Goal: Complete application form

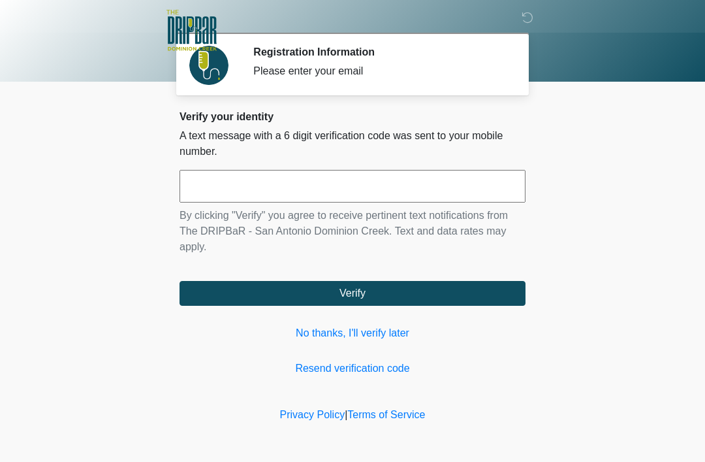
click at [405, 198] on input "text" at bounding box center [353, 186] width 346 height 33
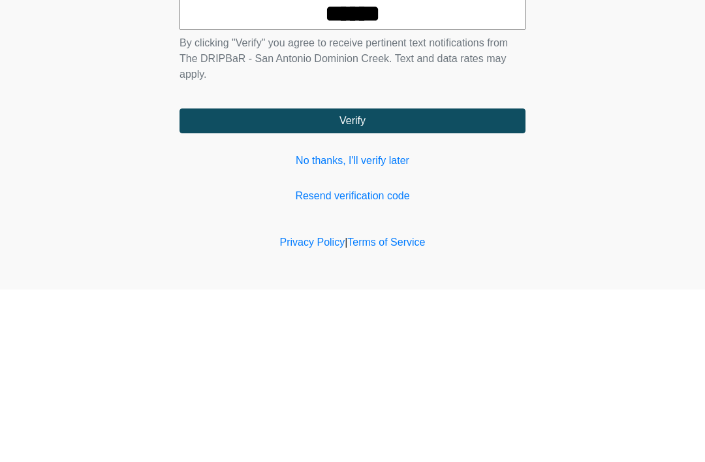
type input "******"
click at [344, 281] on button "Verify" at bounding box center [353, 293] width 346 height 25
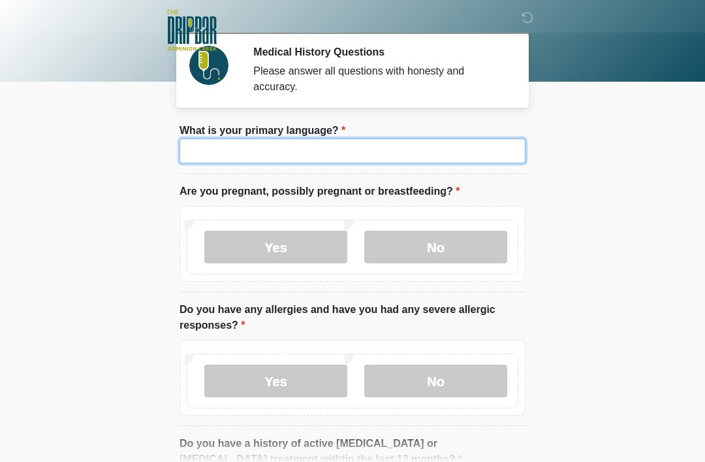
click at [411, 160] on input "What is your primary language?" at bounding box center [353, 150] width 346 height 25
type input "*"
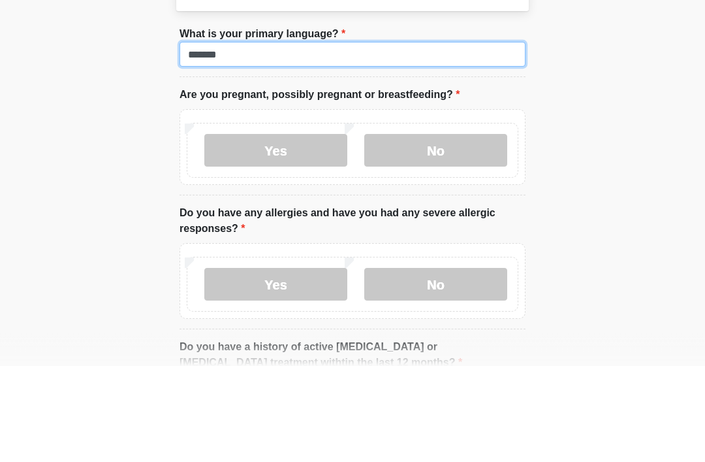
type input "*******"
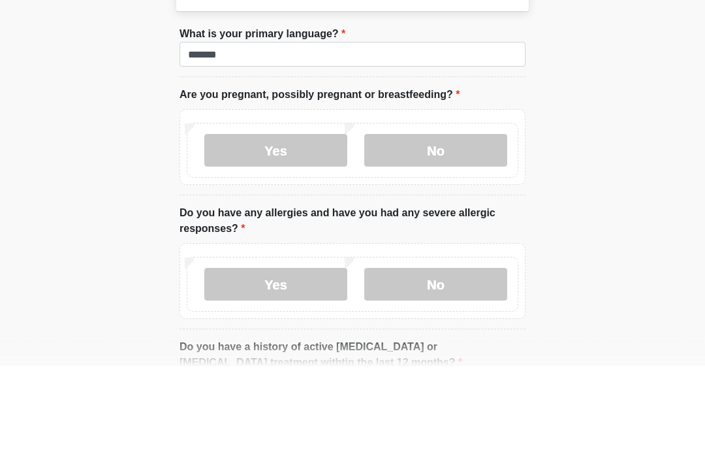
click at [433, 230] on label "No" at bounding box center [435, 246] width 143 height 33
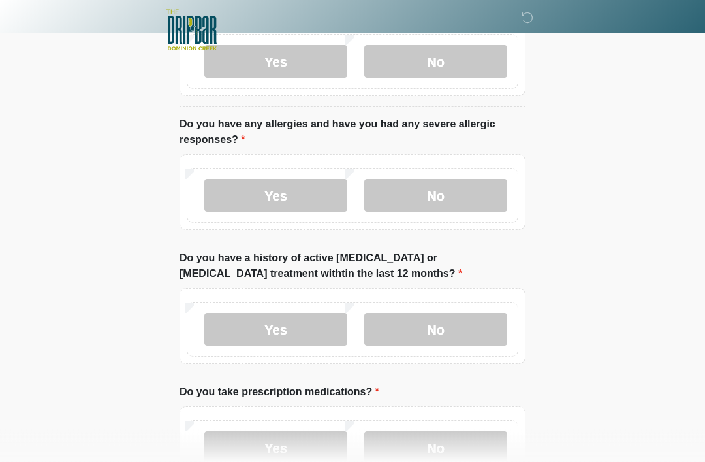
scroll to position [185, 0]
click at [428, 209] on label "No" at bounding box center [435, 195] width 143 height 33
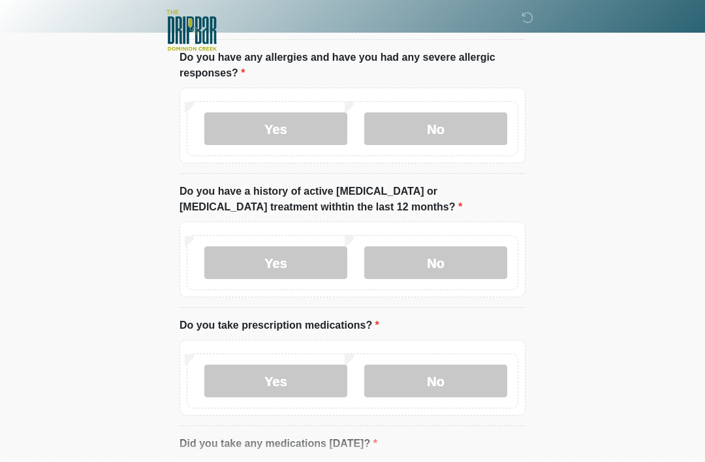
scroll to position [254, 0]
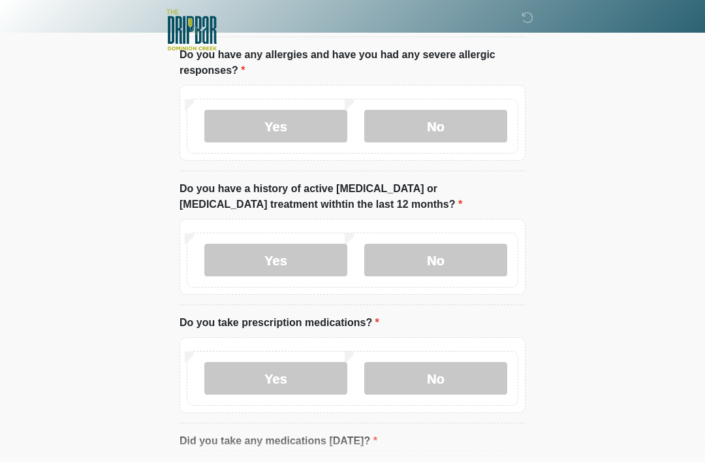
click at [430, 262] on label "No" at bounding box center [435, 260] width 143 height 33
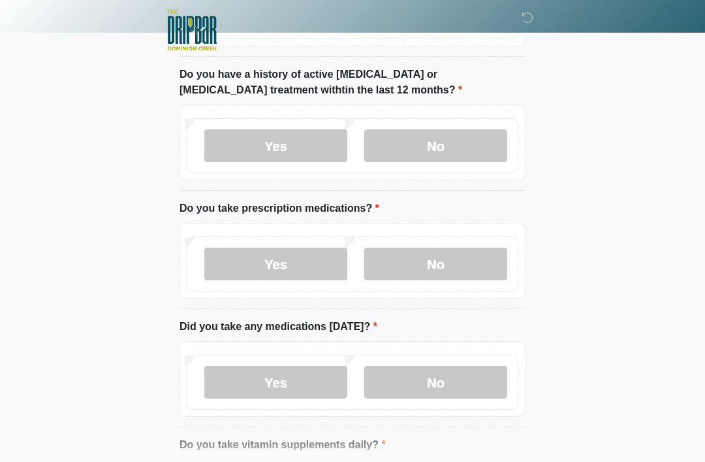
scroll to position [374, 0]
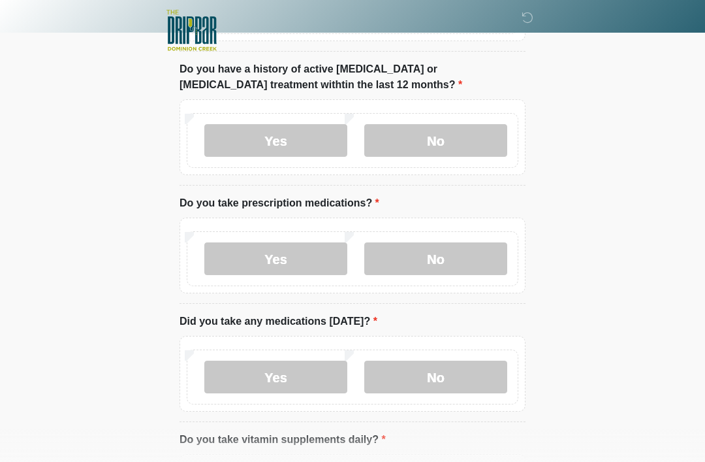
click at [260, 265] on label "Yes" at bounding box center [275, 258] width 143 height 33
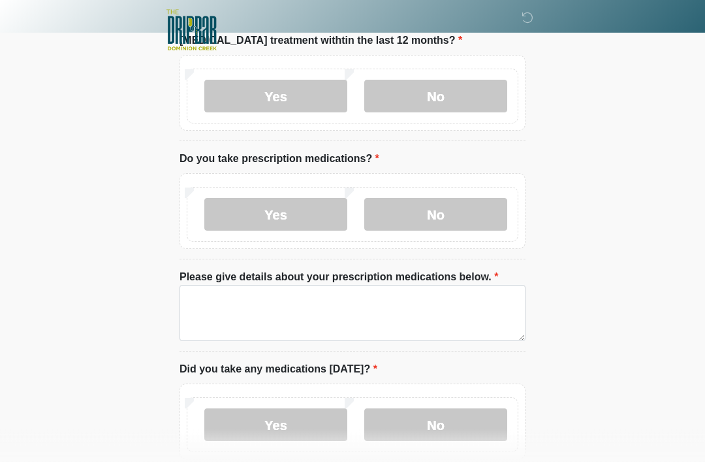
scroll to position [418, 0]
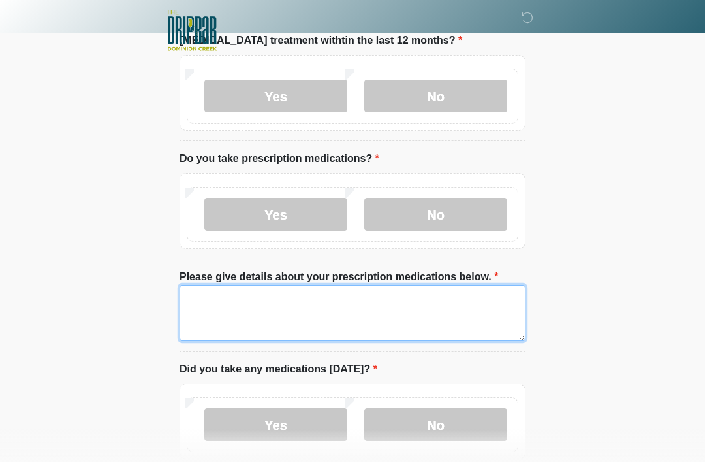
click at [470, 304] on textarea "Please give details about your prescription medications below." at bounding box center [353, 313] width 346 height 56
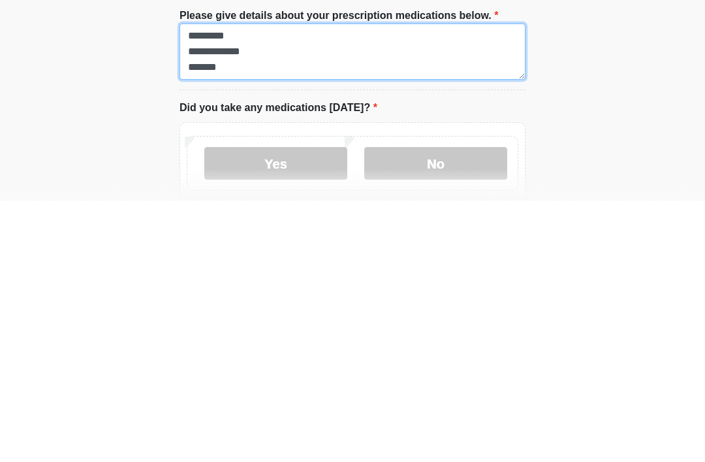
type textarea "**********"
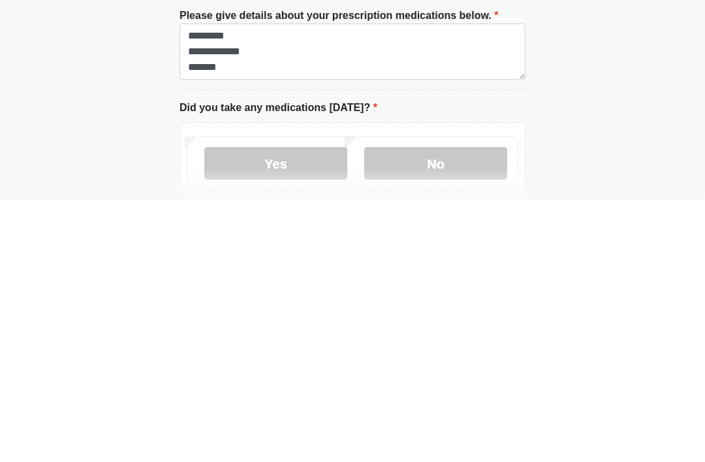
click at [438, 408] on label "No" at bounding box center [435, 424] width 143 height 33
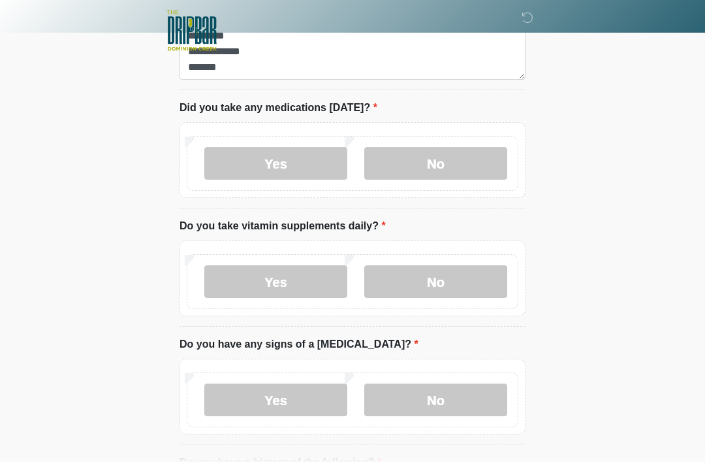
click at [290, 168] on label "Yes" at bounding box center [275, 163] width 143 height 33
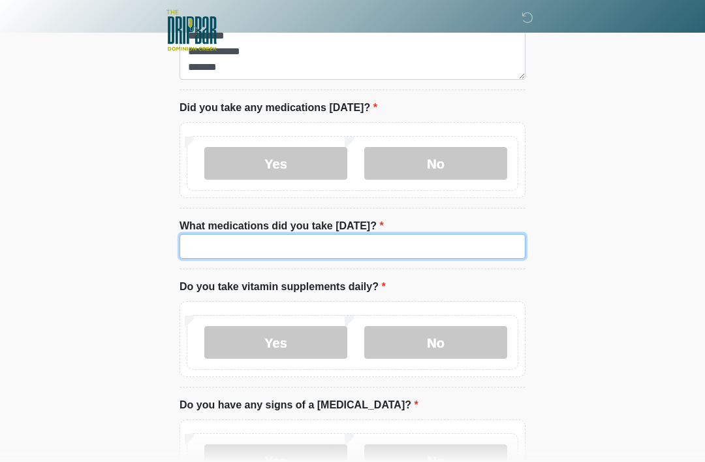
click at [459, 238] on input "What medications did you take today?" at bounding box center [353, 246] width 346 height 25
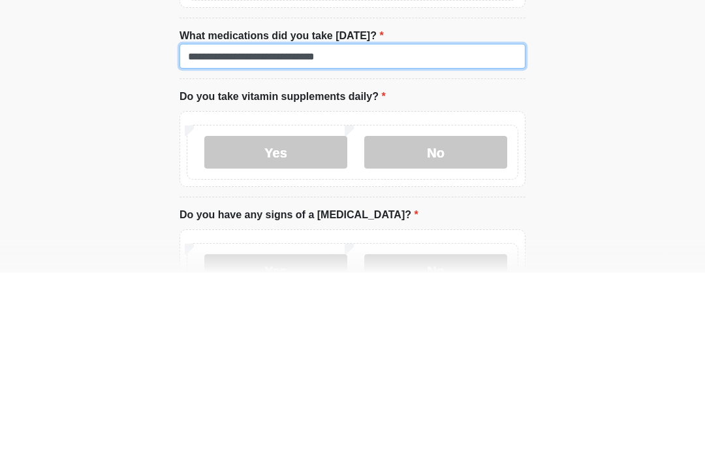
type input "**********"
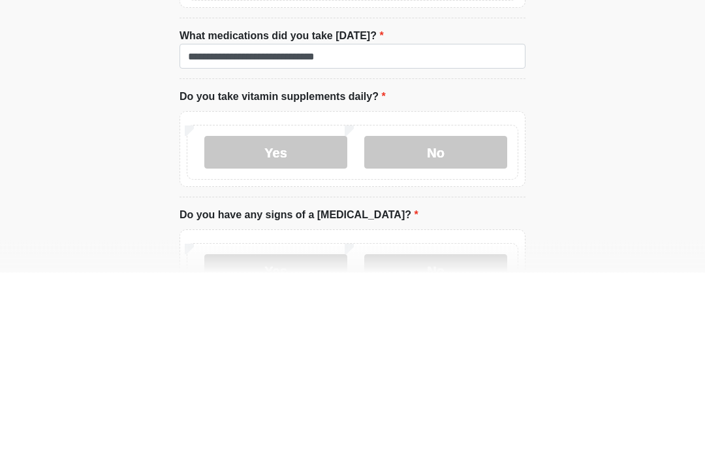
click at [290, 315] on div "Yes No" at bounding box center [353, 342] width 332 height 55
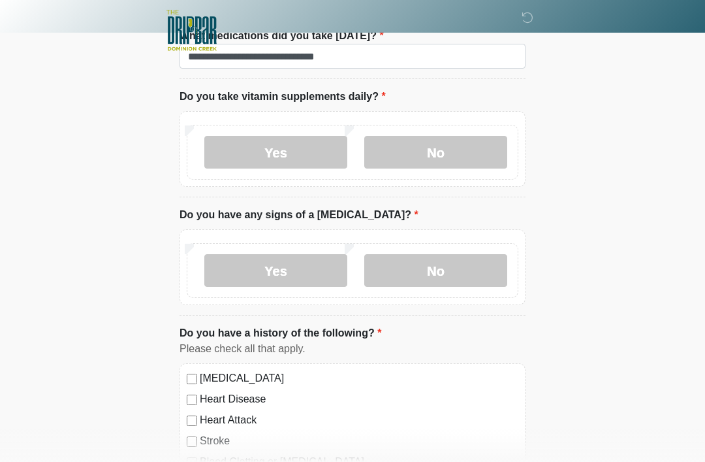
click at [300, 155] on label "Yes" at bounding box center [275, 152] width 143 height 33
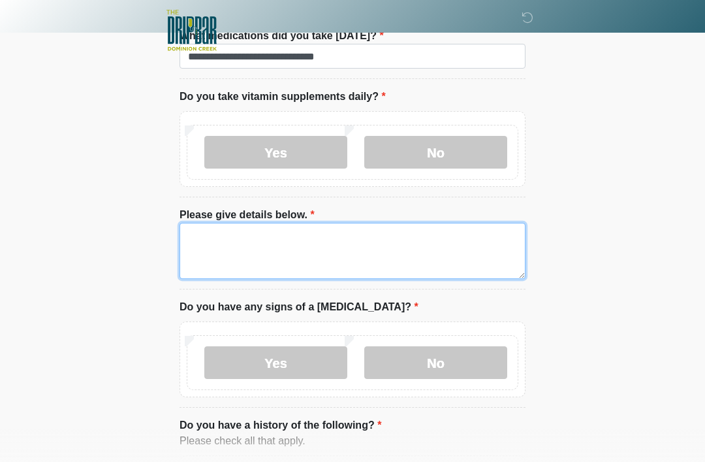
click at [396, 244] on textarea "Please give details below." at bounding box center [353, 251] width 346 height 56
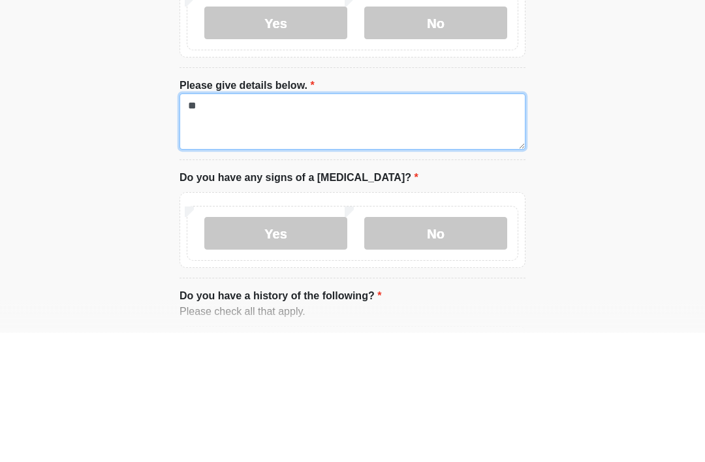
type textarea "*"
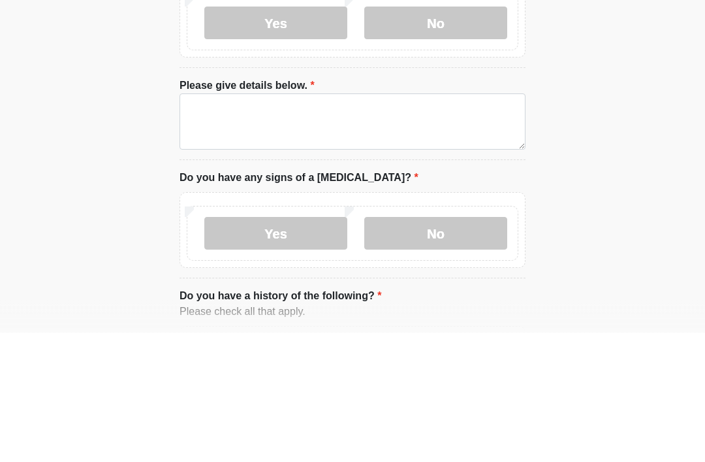
click at [450, 136] on label "No" at bounding box center [435, 152] width 143 height 33
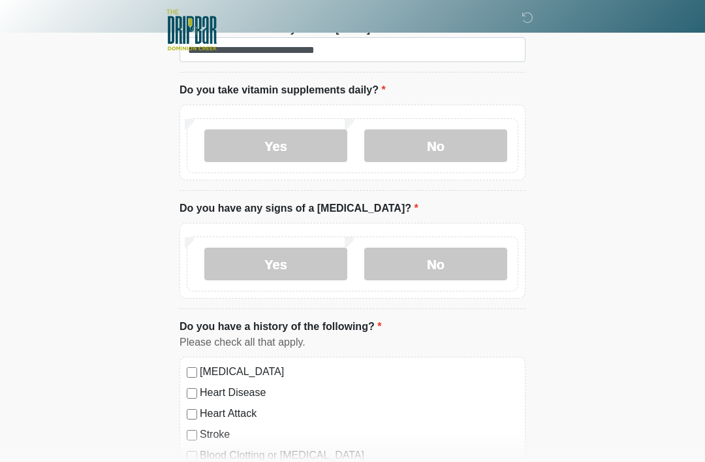
scroll to position [862, 0]
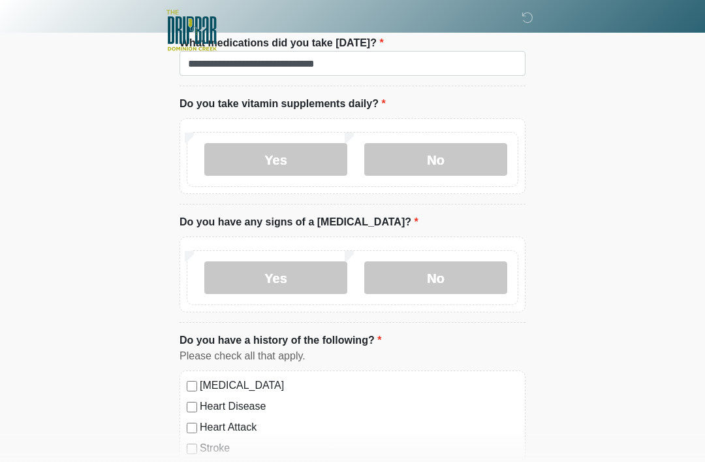
click at [435, 275] on label "No" at bounding box center [435, 277] width 143 height 33
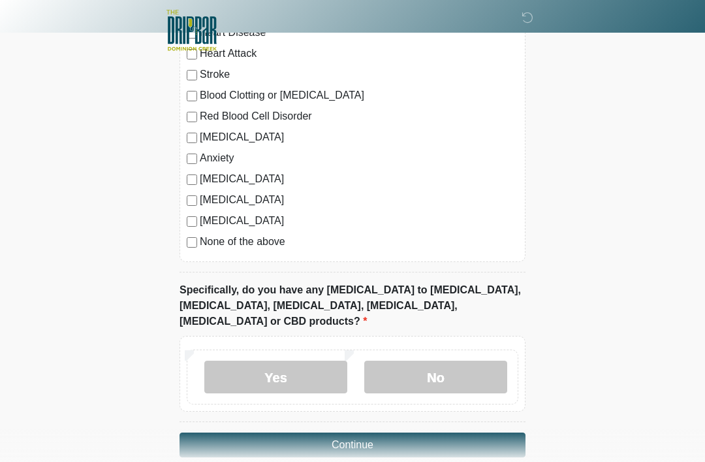
scroll to position [1235, 0]
click at [437, 363] on label "No" at bounding box center [435, 377] width 143 height 33
click at [358, 433] on button "Continue" at bounding box center [353, 445] width 346 height 25
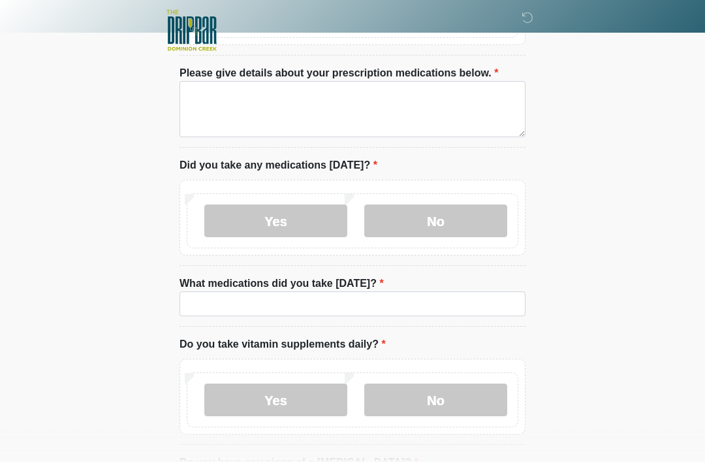
scroll to position [0, 0]
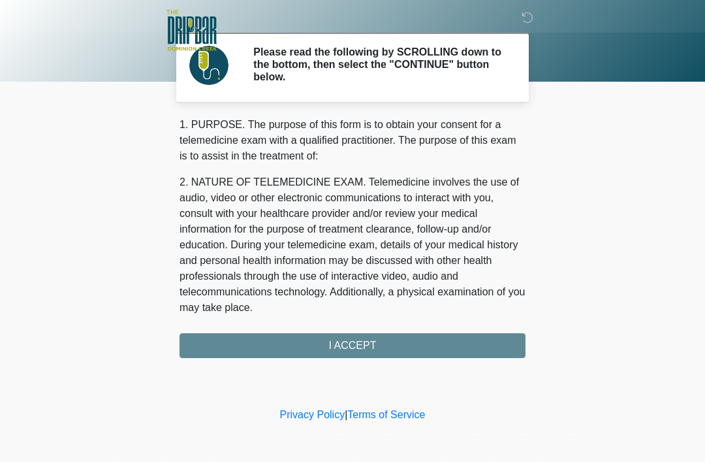
click at [364, 347] on div "1. PURPOSE. The purpose of this form is to obtain your consent for a telemedici…" at bounding box center [353, 237] width 346 height 241
click at [352, 344] on div "1. PURPOSE. The purpose of this form is to obtain your consent for a telemedici…" at bounding box center [353, 237] width 346 height 241
click at [353, 354] on div "1. PURPOSE. The purpose of this form is to obtain your consent for a telemedici…" at bounding box center [353, 237] width 346 height 241
click at [377, 339] on div "1. PURPOSE. The purpose of this form is to obtain your consent for a telemedici…" at bounding box center [353, 237] width 346 height 241
click at [349, 348] on div "1. PURPOSE. The purpose of this form is to obtain your consent for a telemedici…" at bounding box center [353, 237] width 346 height 241
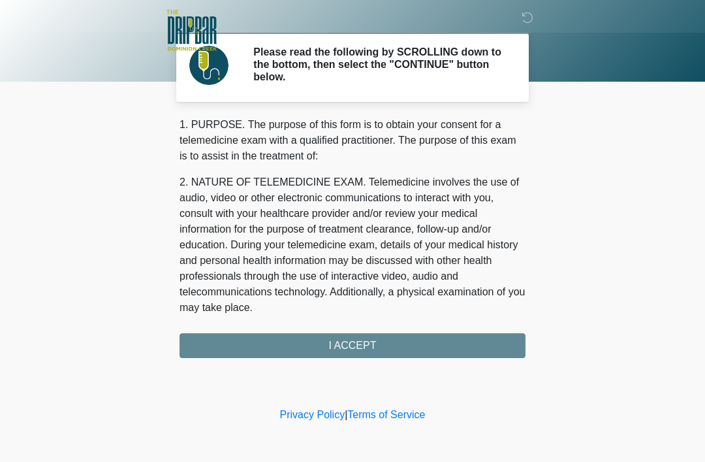
click at [344, 360] on div "‎ ‎ ‎ ‎ Please read the following by SCROLLING down to the bottom, then select …" at bounding box center [353, 202] width 392 height 378
click at [369, 339] on div "1. PURPOSE. The purpose of this form is to obtain your consent for a telemedici…" at bounding box center [353, 237] width 346 height 241
click at [358, 347] on div "1. PURPOSE. The purpose of this form is to obtain your consent for a telemedici…" at bounding box center [353, 237] width 346 height 241
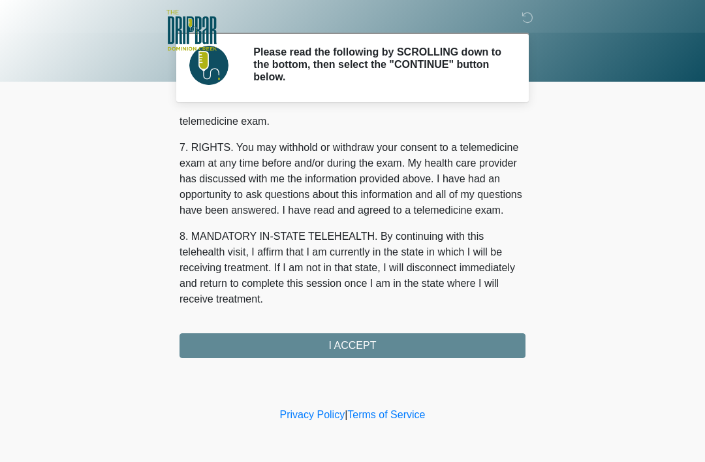
scroll to position [572, 0]
click at [357, 349] on button "I ACCEPT" at bounding box center [353, 345] width 346 height 25
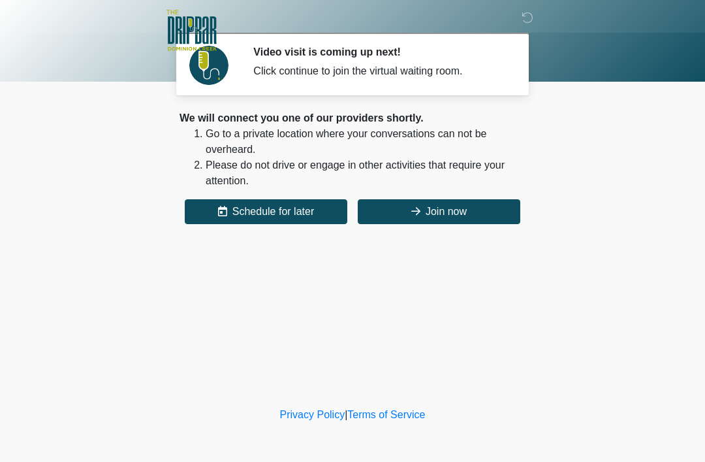
click at [435, 211] on button "Join now" at bounding box center [439, 211] width 163 height 25
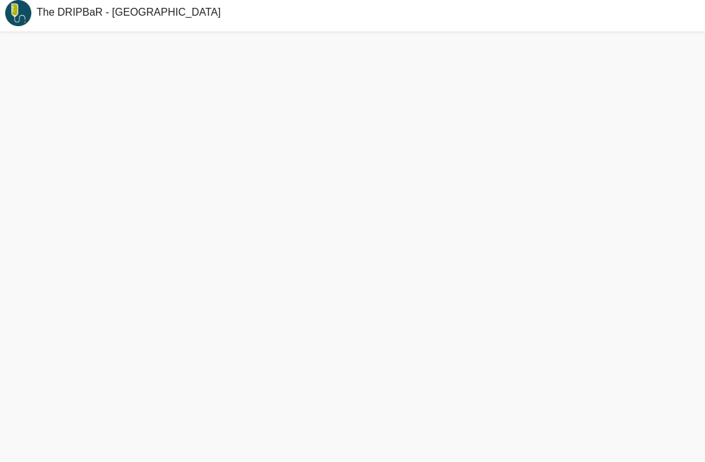
scroll to position [10, 0]
